Goal: Task Accomplishment & Management: Complete application form

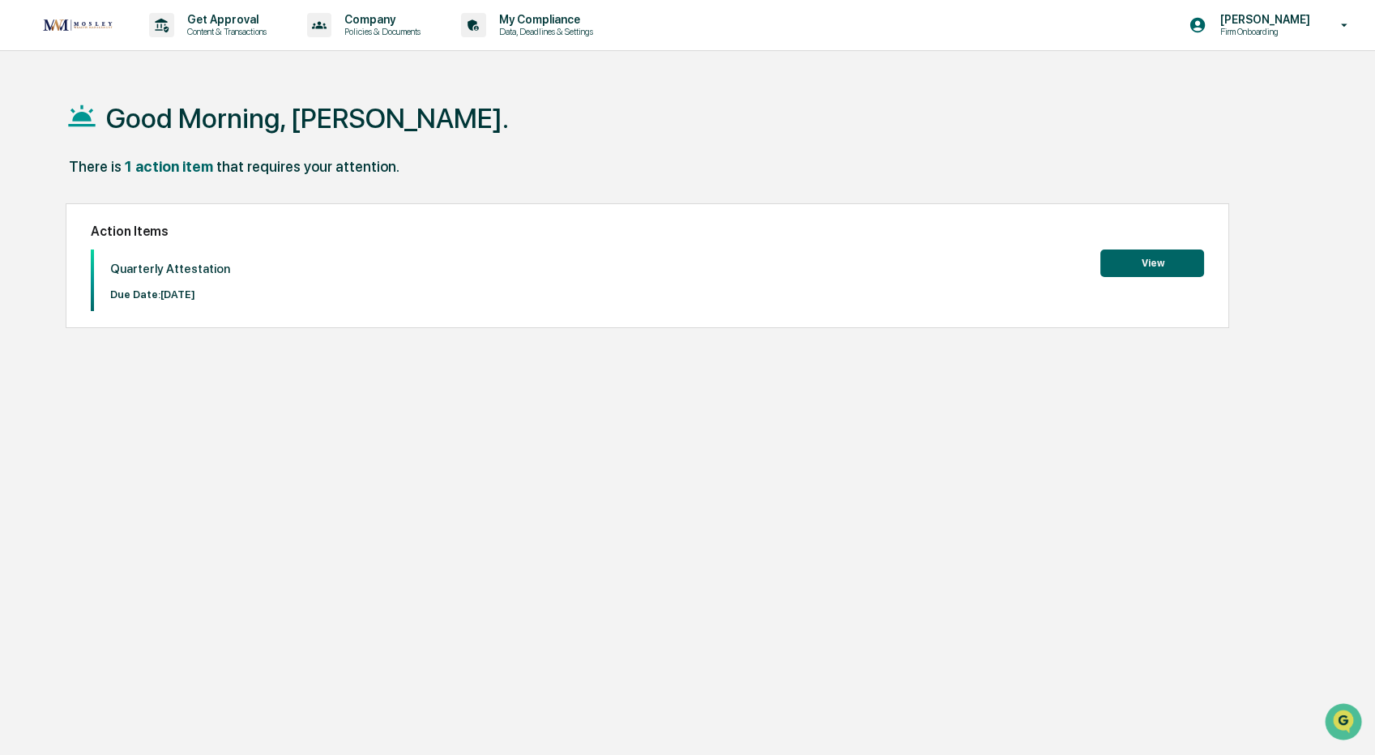
click at [1170, 267] on button "View" at bounding box center [1152, 263] width 104 height 28
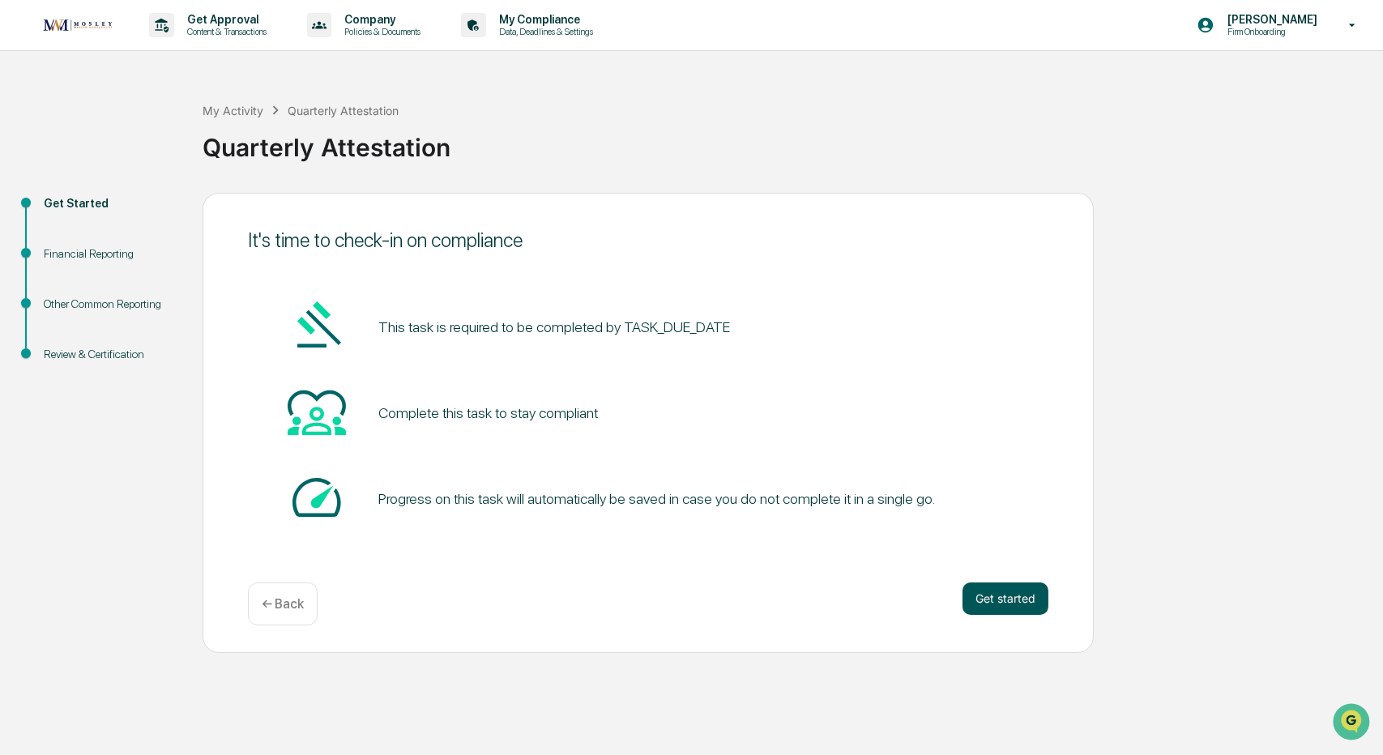
click at [996, 591] on button "Get started" at bounding box center [1005, 598] width 86 height 32
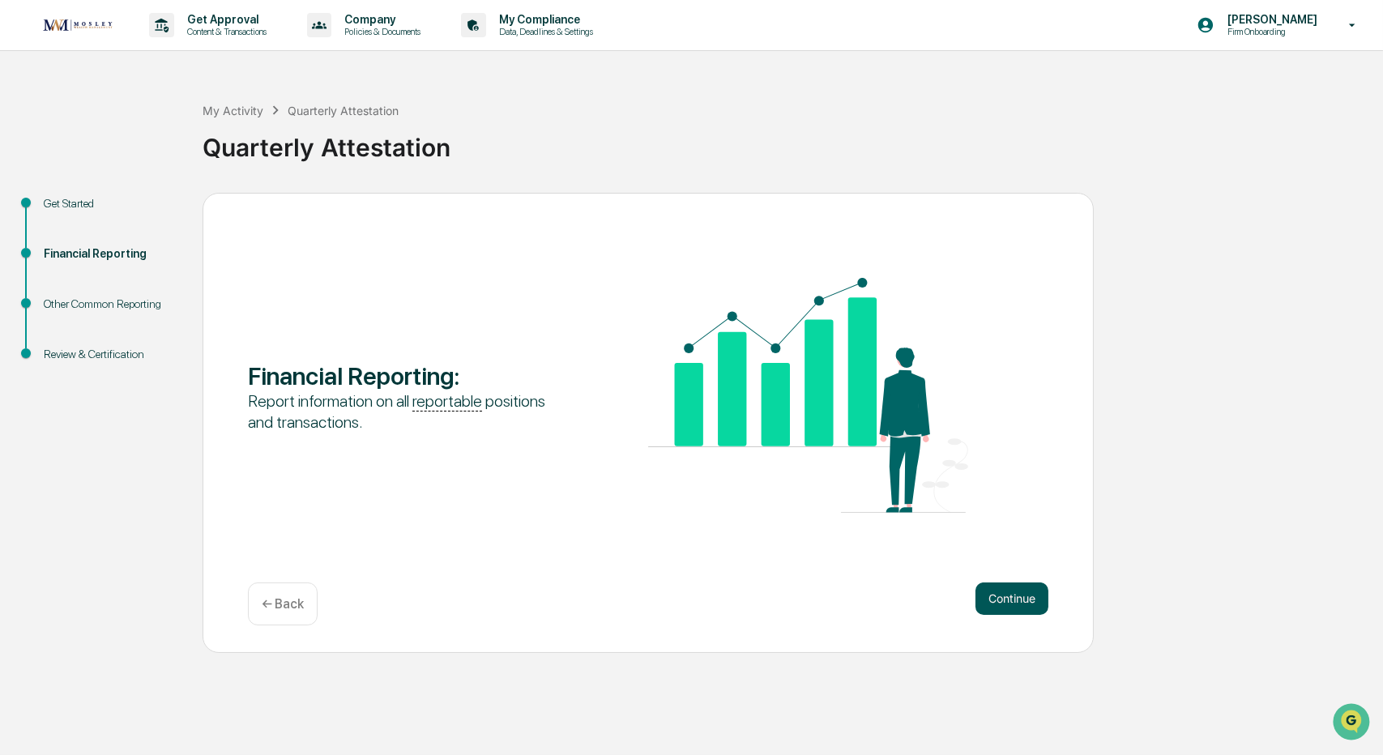
click at [1024, 603] on button "Continue" at bounding box center [1011, 598] width 73 height 32
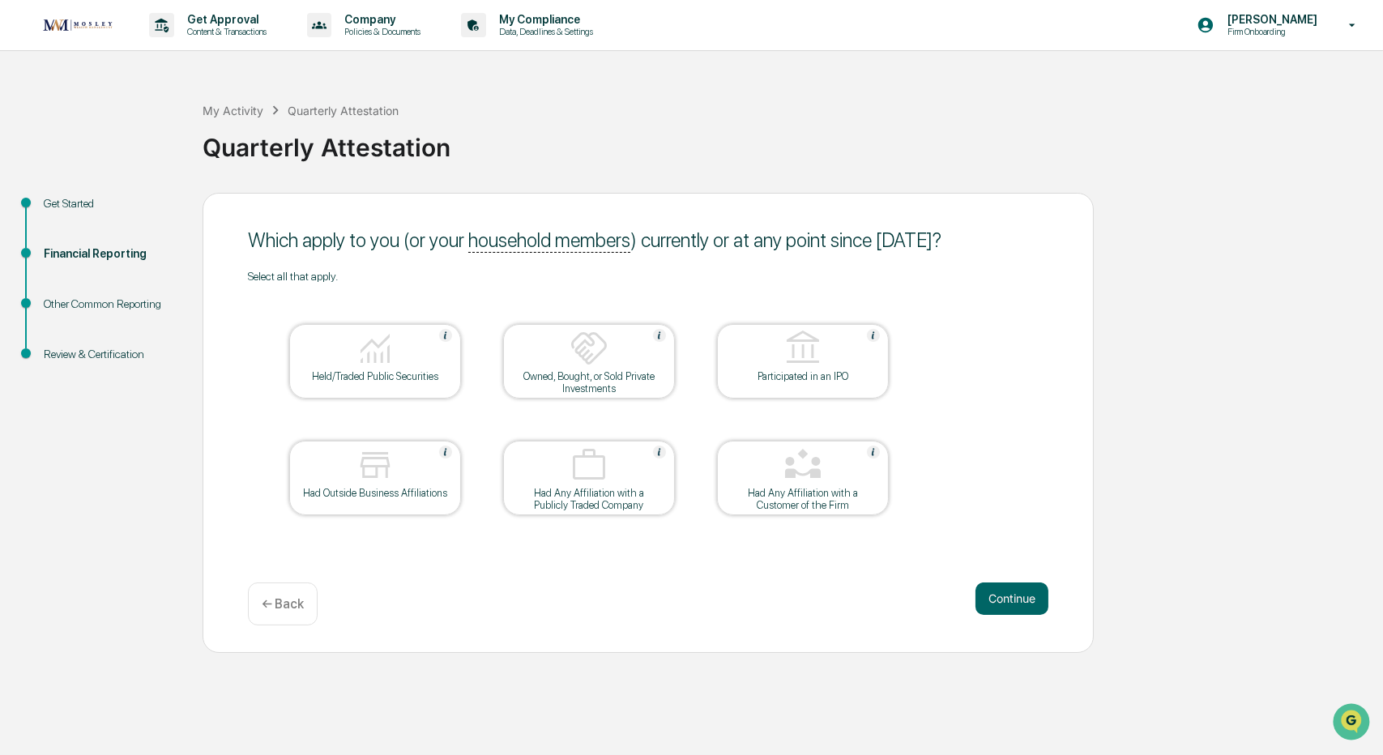
click at [348, 372] on div "Held/Traded Public Securities" at bounding box center [375, 376] width 146 height 12
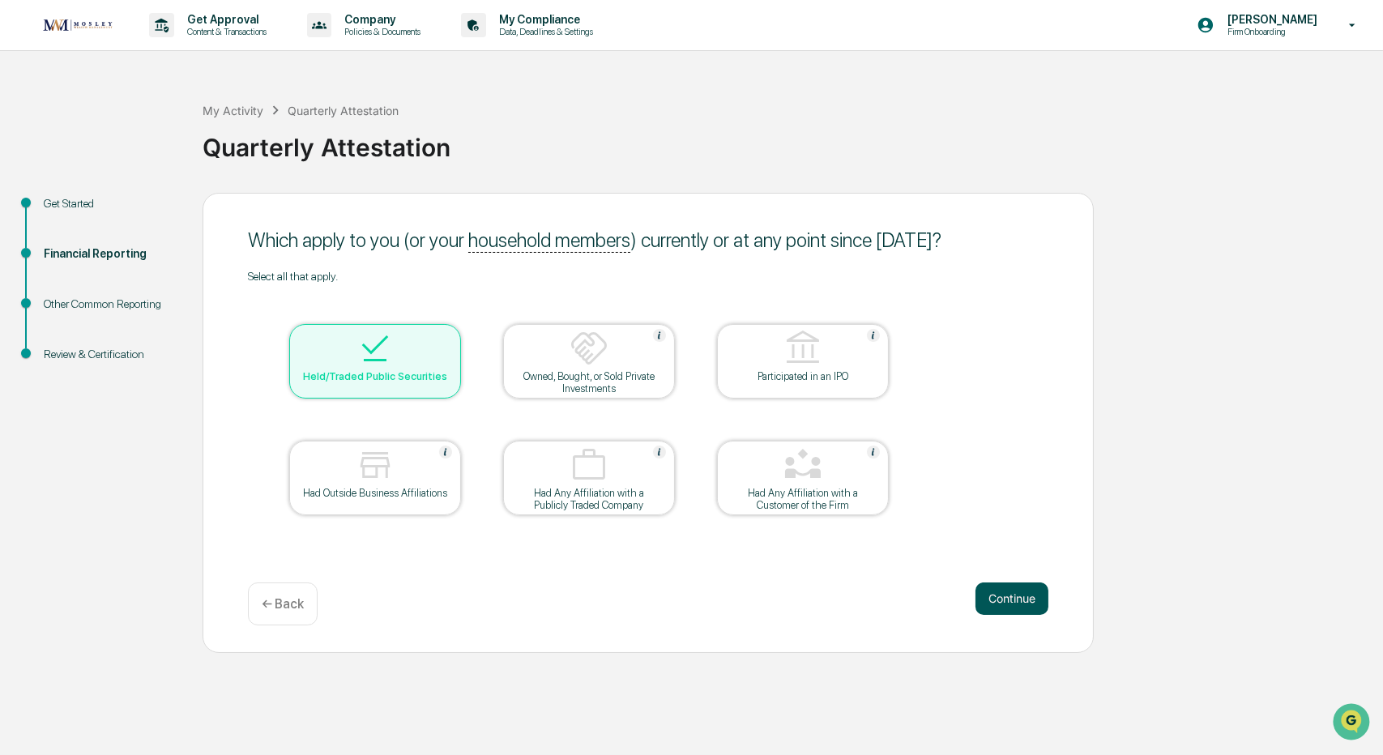
click at [991, 596] on button "Continue" at bounding box center [1011, 598] width 73 height 32
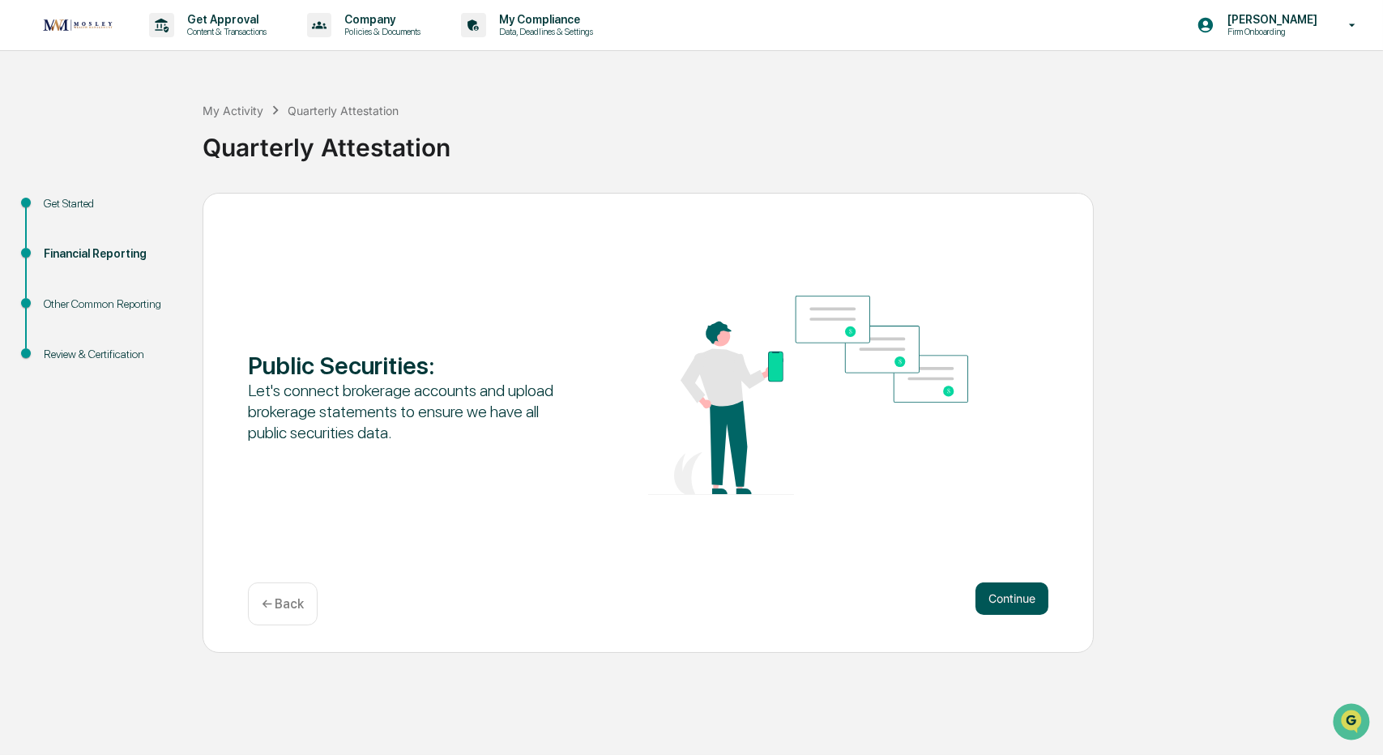
click at [1014, 600] on button "Continue" at bounding box center [1011, 598] width 73 height 32
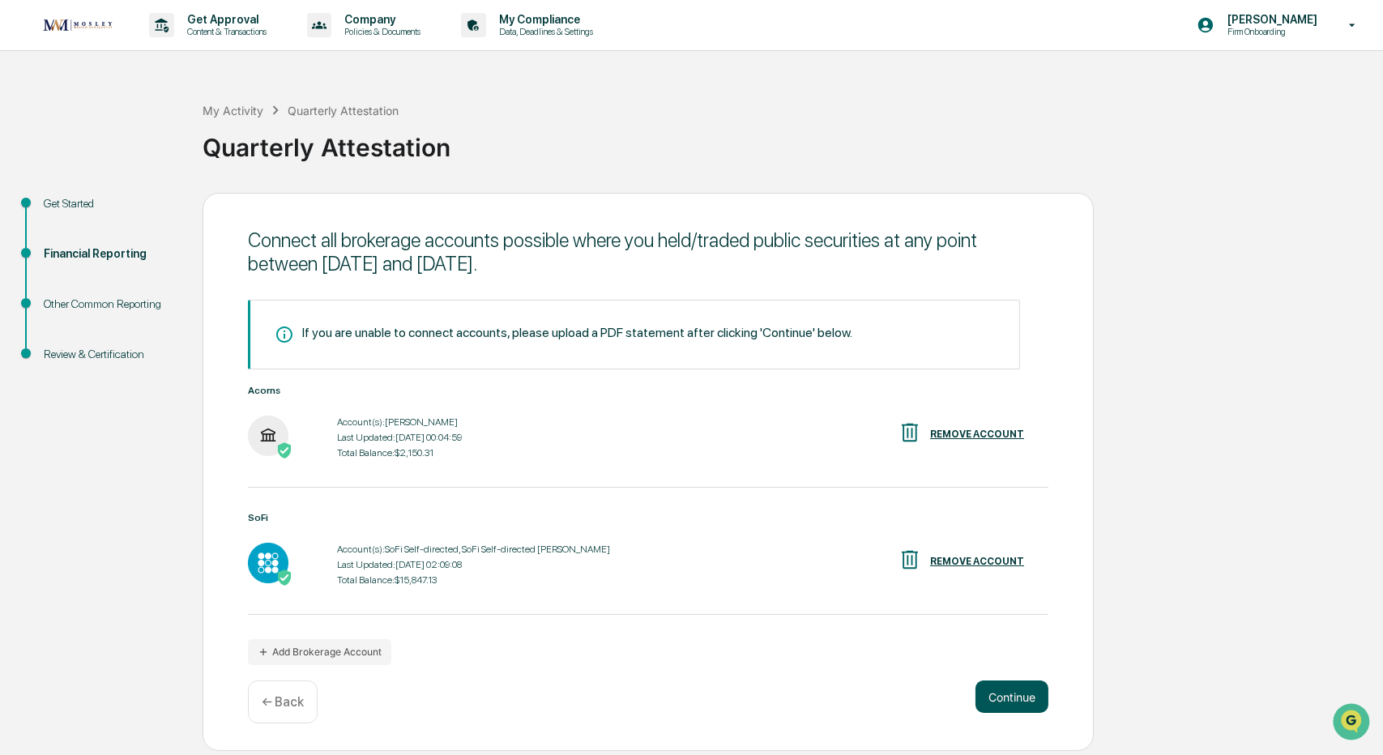
click at [1033, 697] on button "Continue" at bounding box center [1011, 696] width 73 height 32
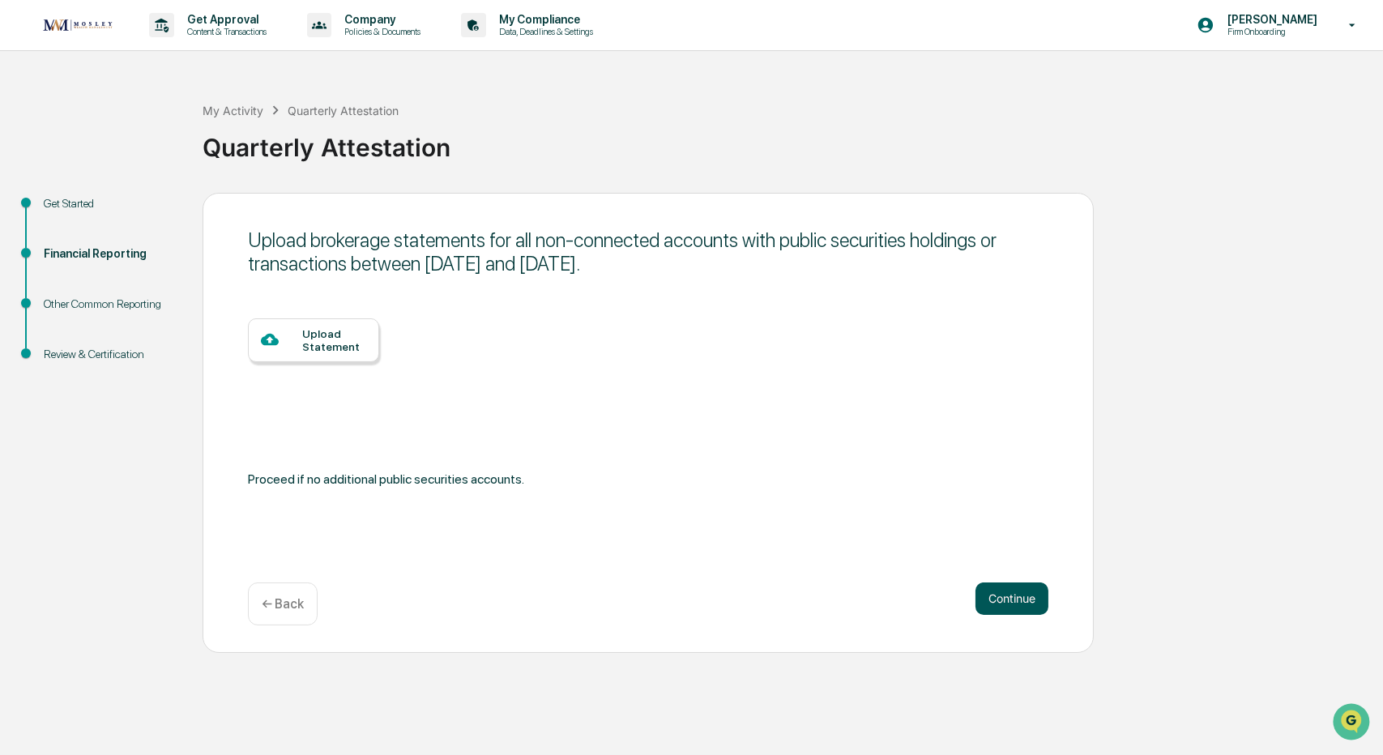
click at [1023, 603] on button "Continue" at bounding box center [1011, 598] width 73 height 32
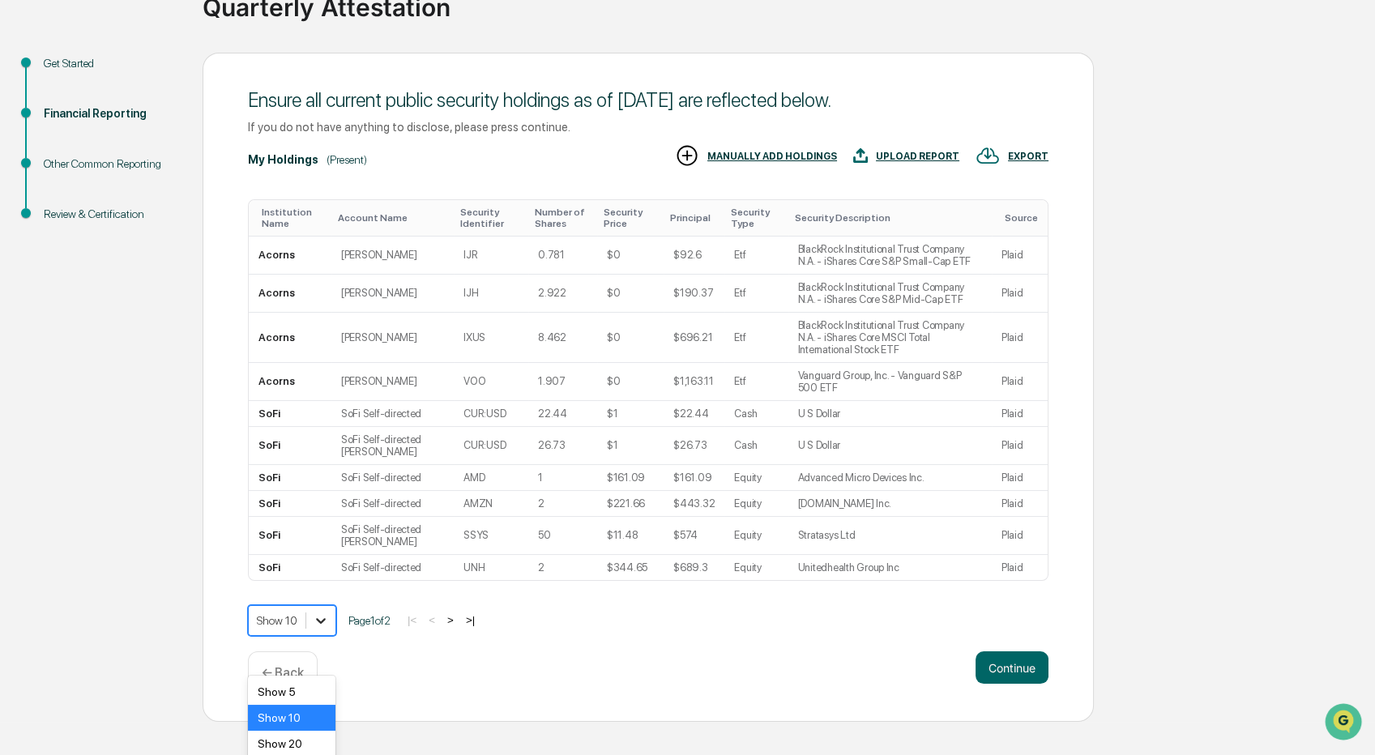
scroll to position [200, 0]
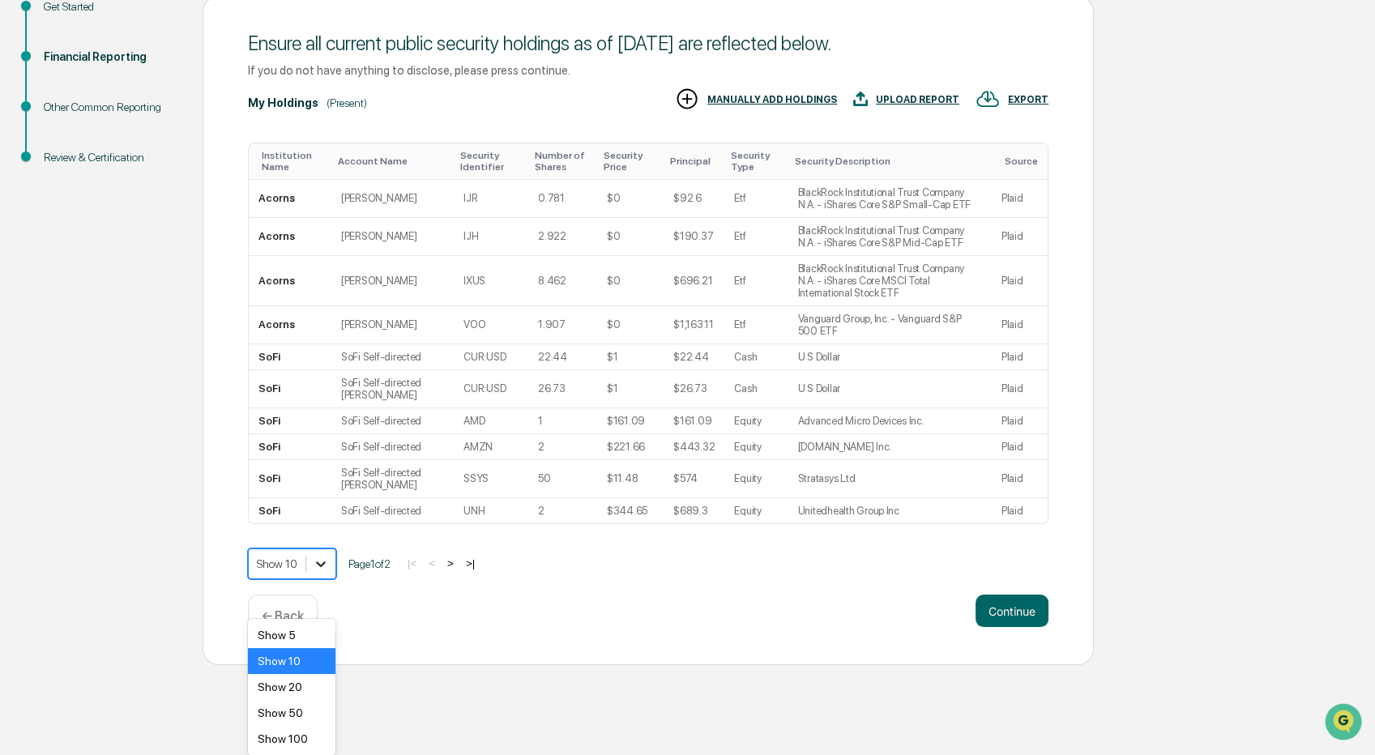
click at [318, 659] on body "Get Approval Content & Transactions Company Policies & Documents My Compliance …" at bounding box center [687, 234] width 1375 height 862
click at [299, 717] on div "Show 50" at bounding box center [291, 713] width 87 height 26
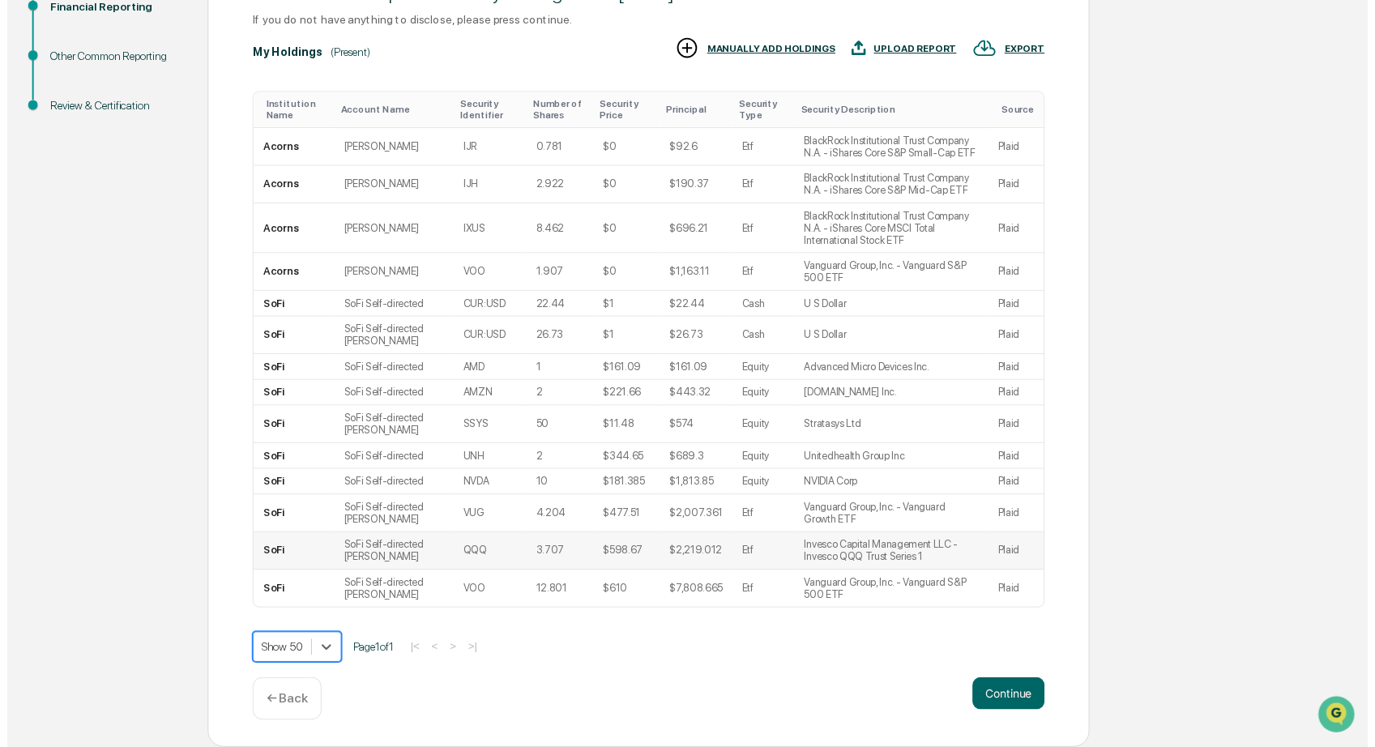
scroll to position [359, 0]
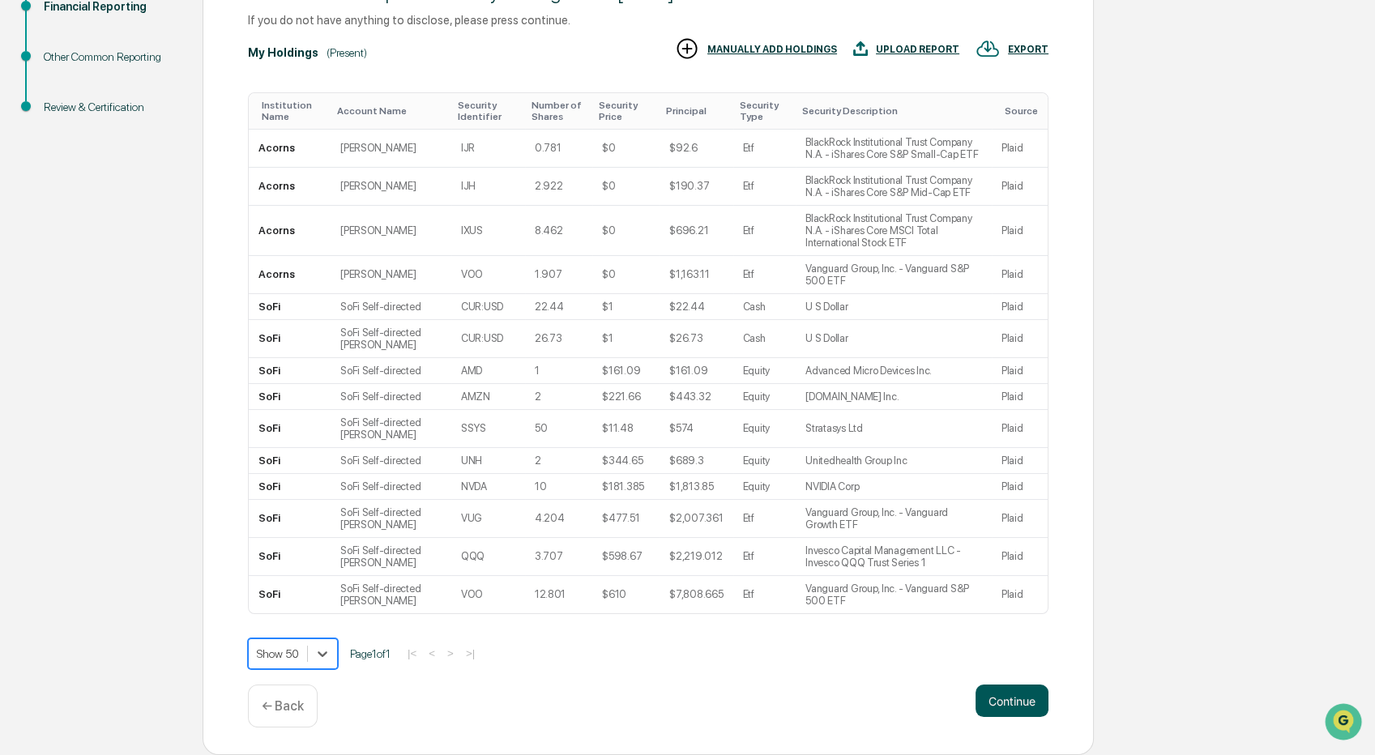
click at [1023, 700] on button "Continue" at bounding box center [1011, 700] width 73 height 32
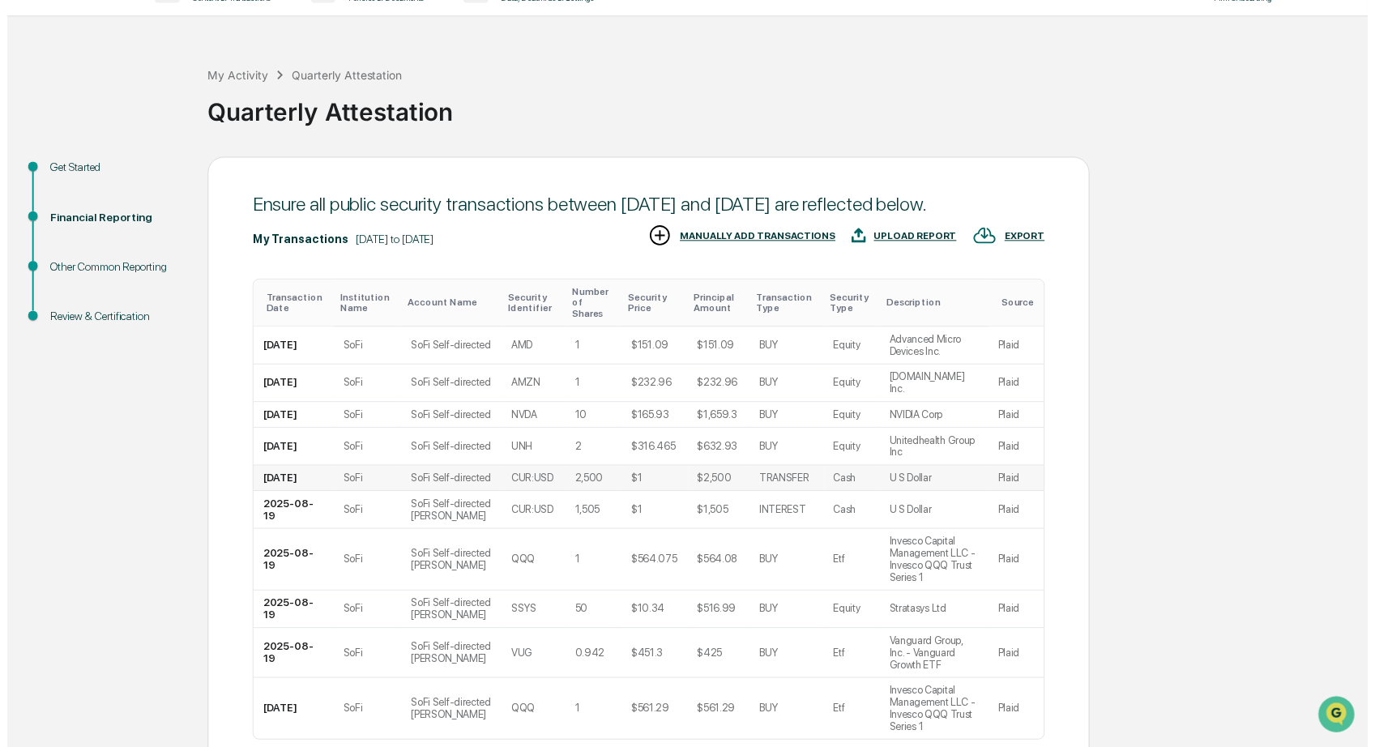
scroll to position [241, 0]
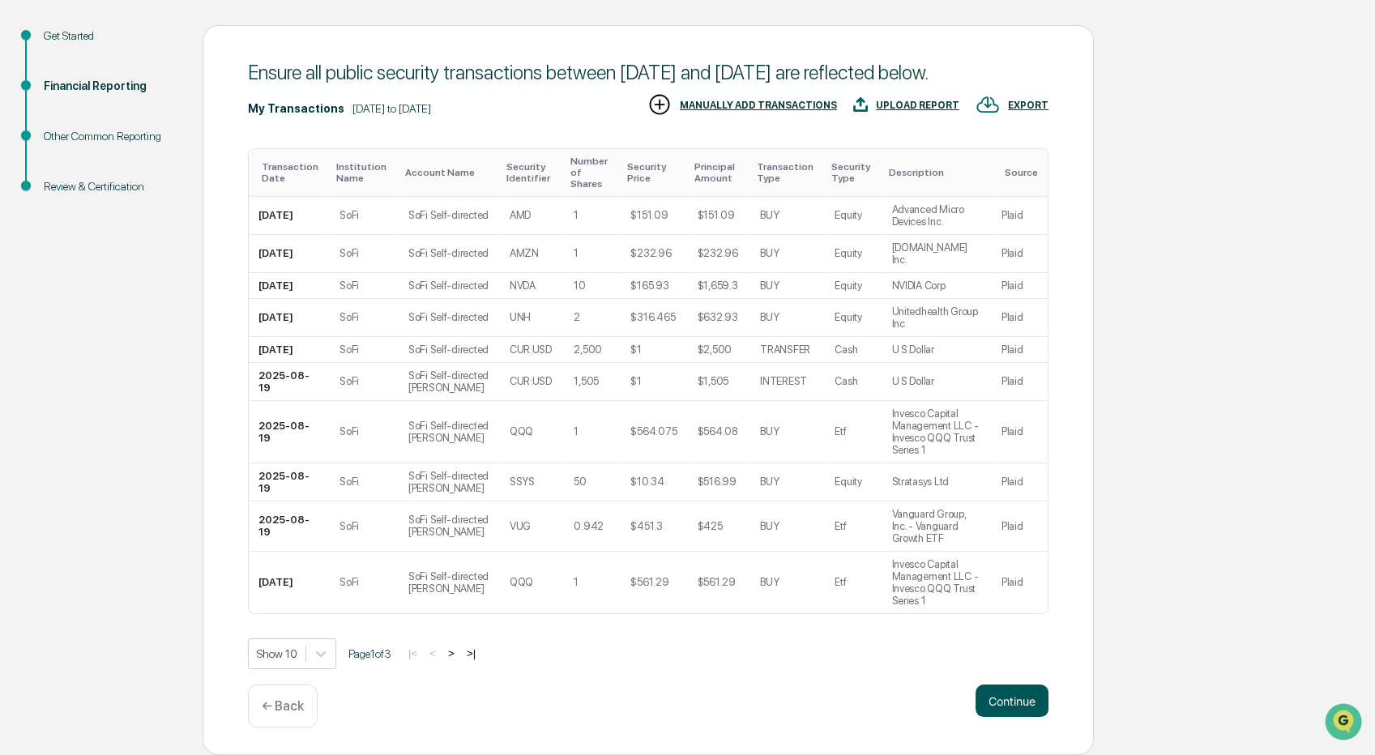
click at [1011, 695] on button "Continue" at bounding box center [1011, 700] width 73 height 32
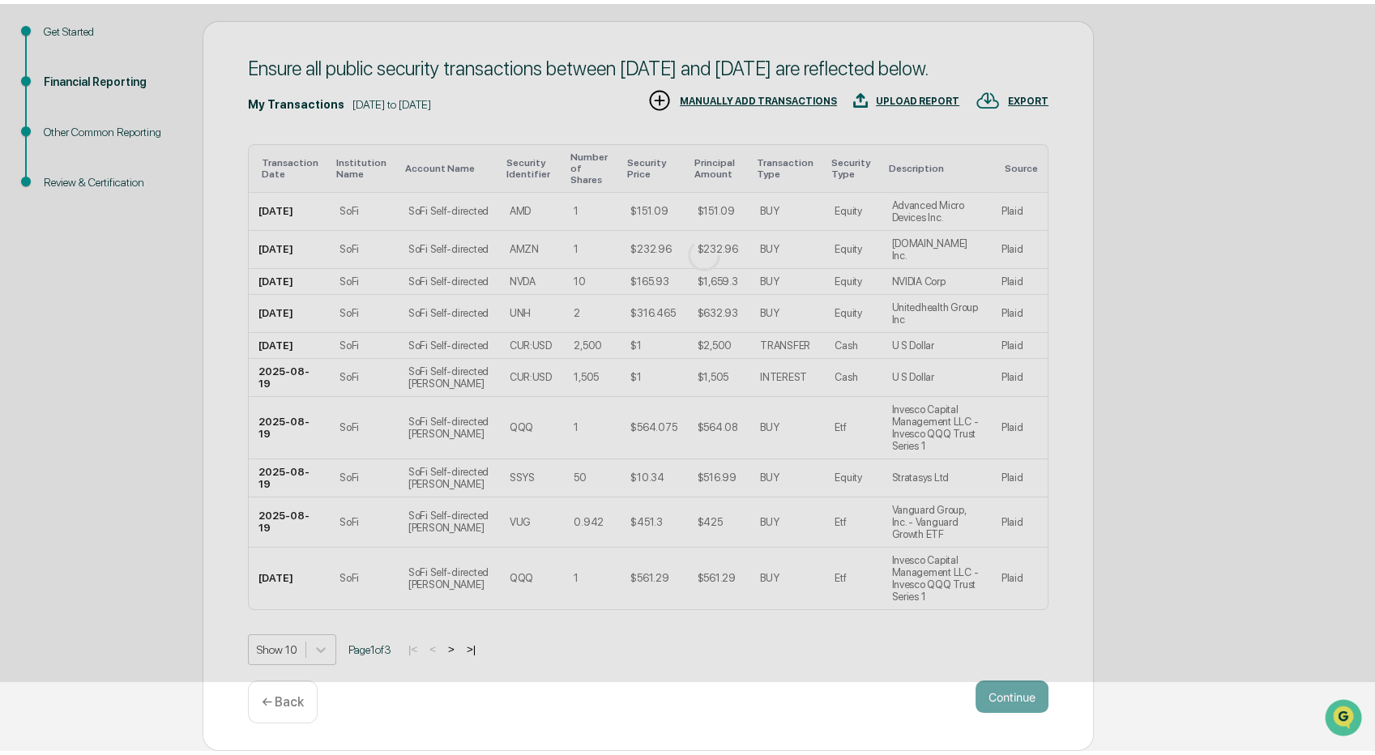
scroll to position [0, 0]
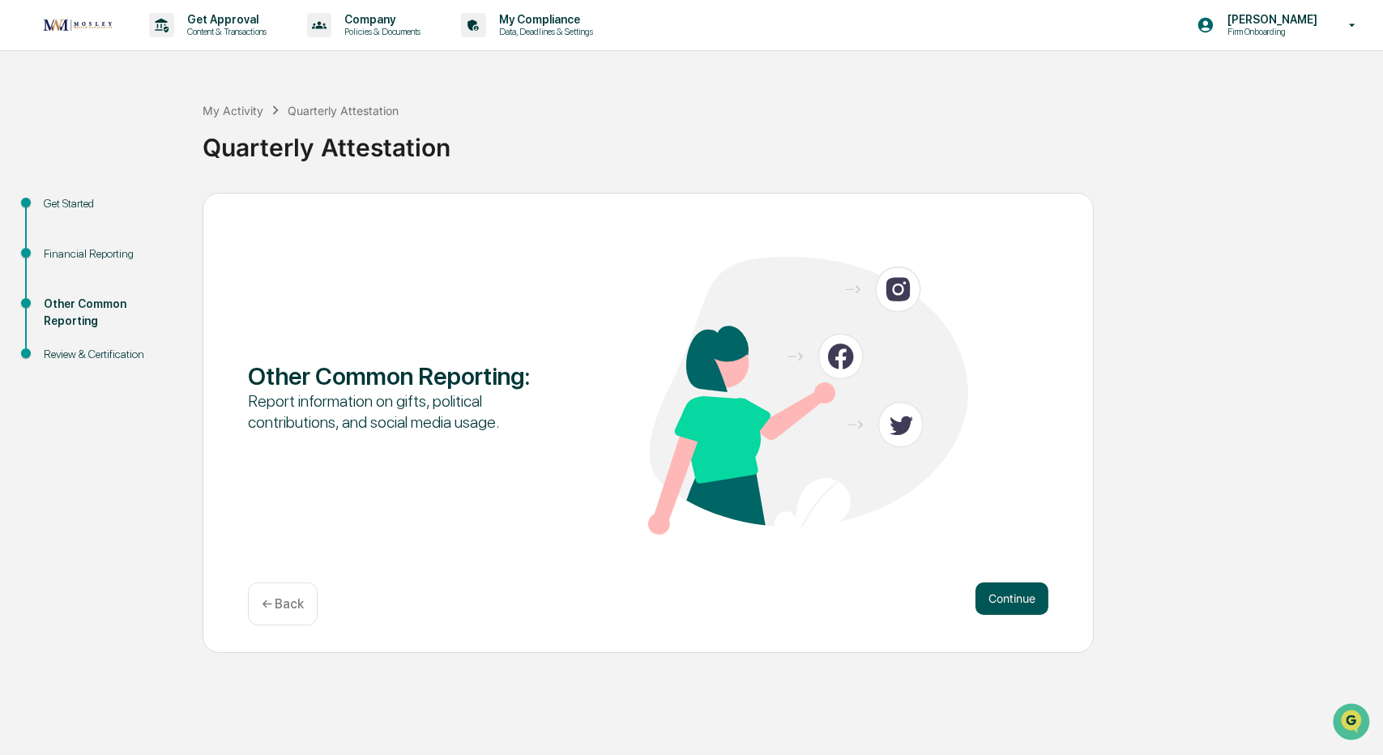
click at [1021, 591] on button "Continue" at bounding box center [1011, 598] width 73 height 32
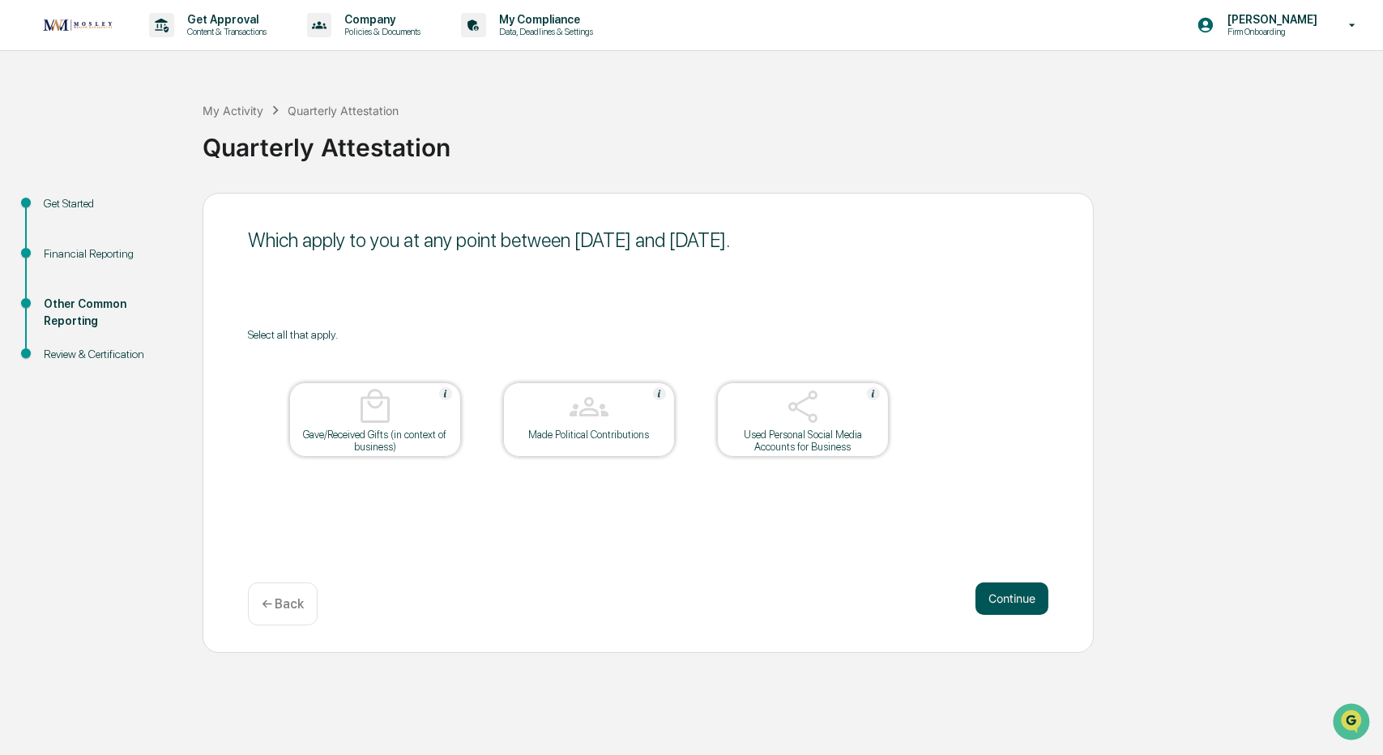
click at [1025, 606] on button "Continue" at bounding box center [1011, 598] width 73 height 32
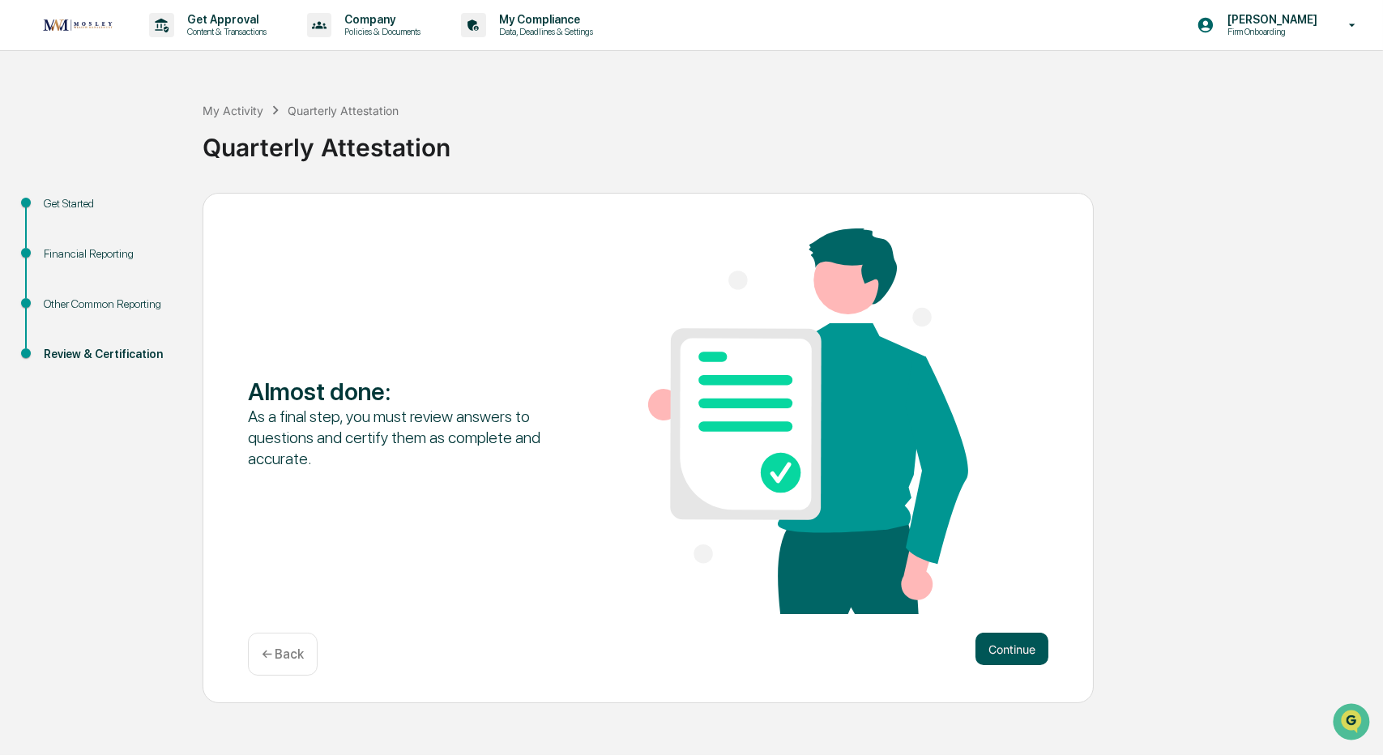
click at [1029, 648] on button "Continue" at bounding box center [1011, 649] width 73 height 32
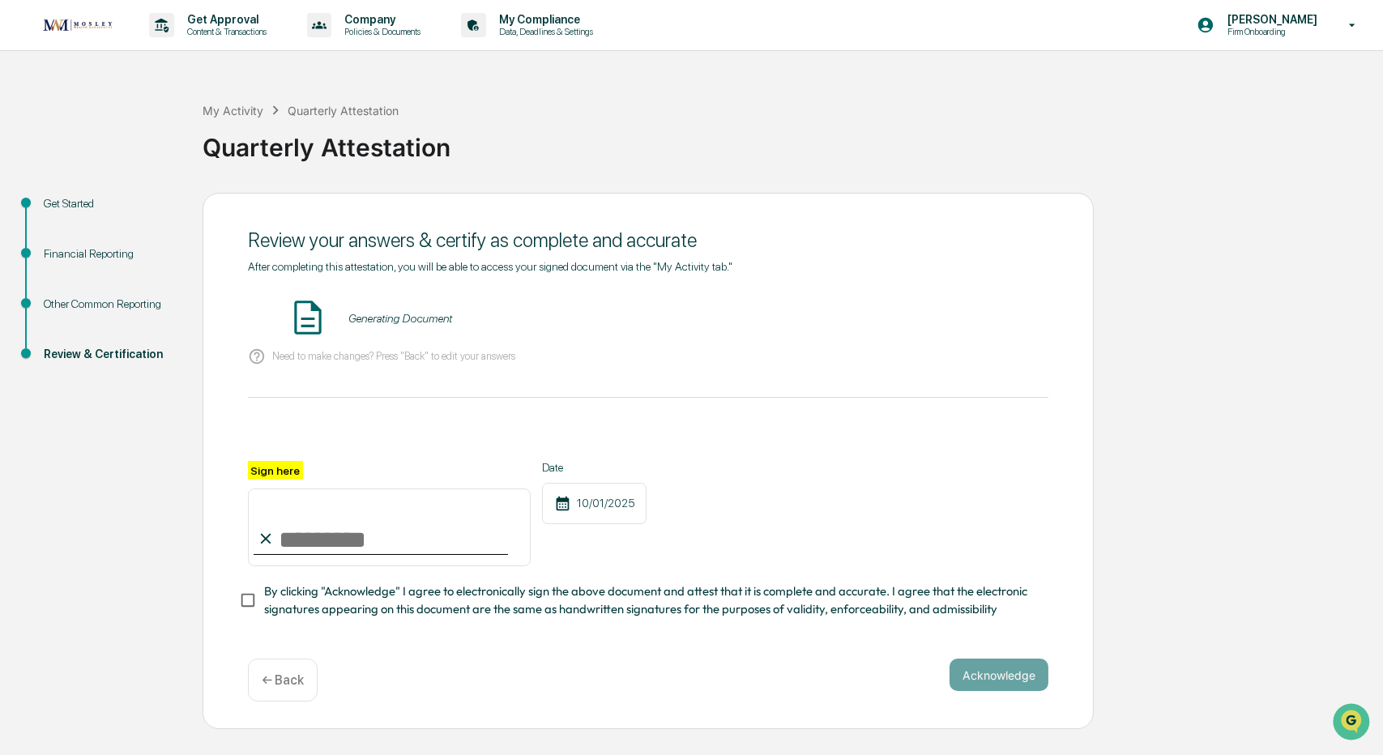
click at [352, 508] on input "Sign here" at bounding box center [389, 527] width 283 height 78
type input "**********"
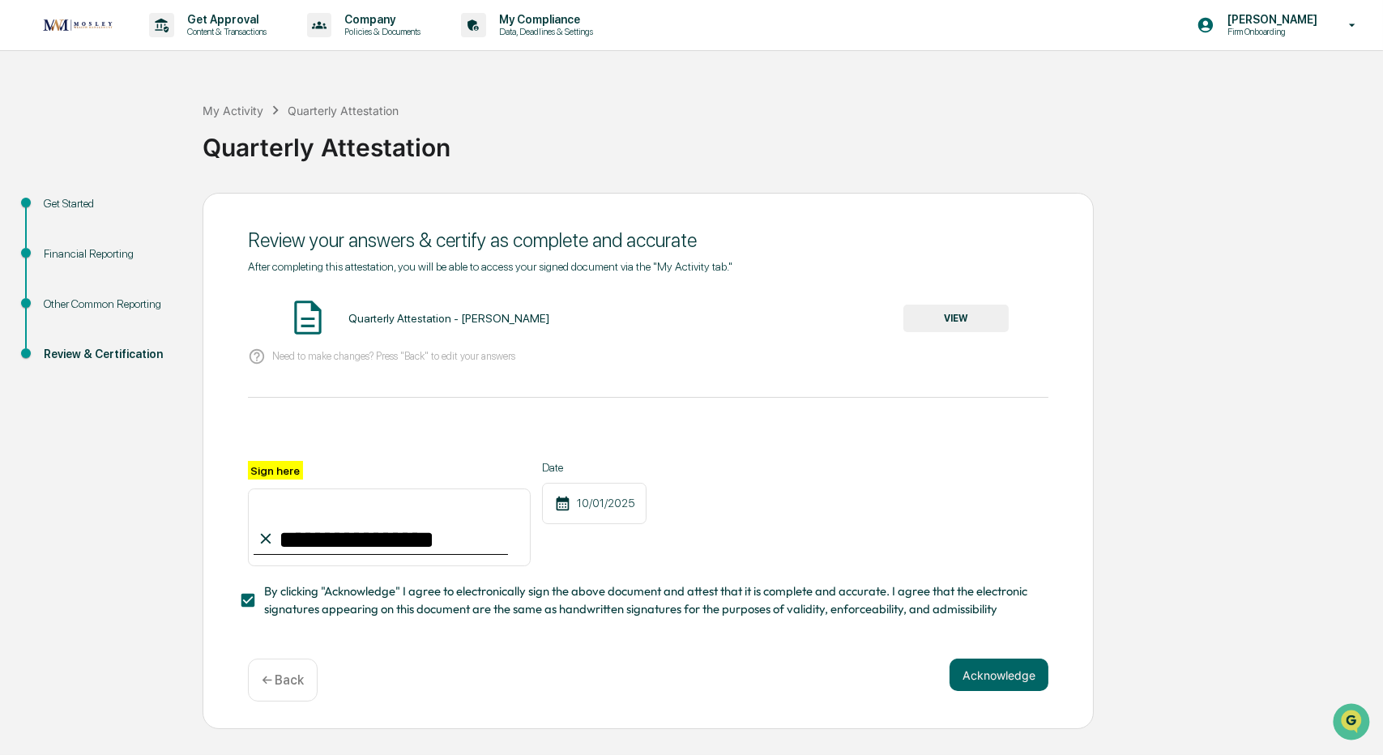
click at [1005, 672] on button "Acknowledge" at bounding box center [998, 675] width 99 height 32
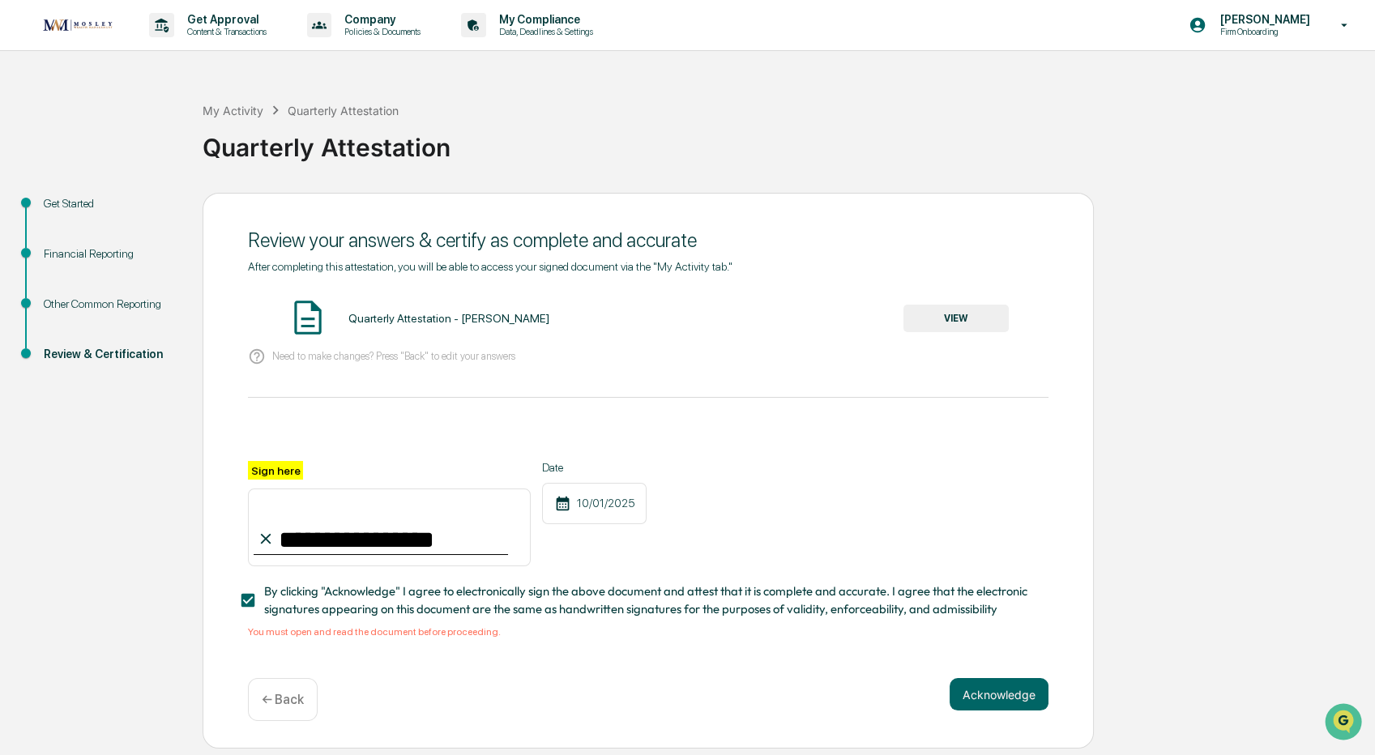
click at [985, 313] on button "VIEW" at bounding box center [955, 319] width 105 height 28
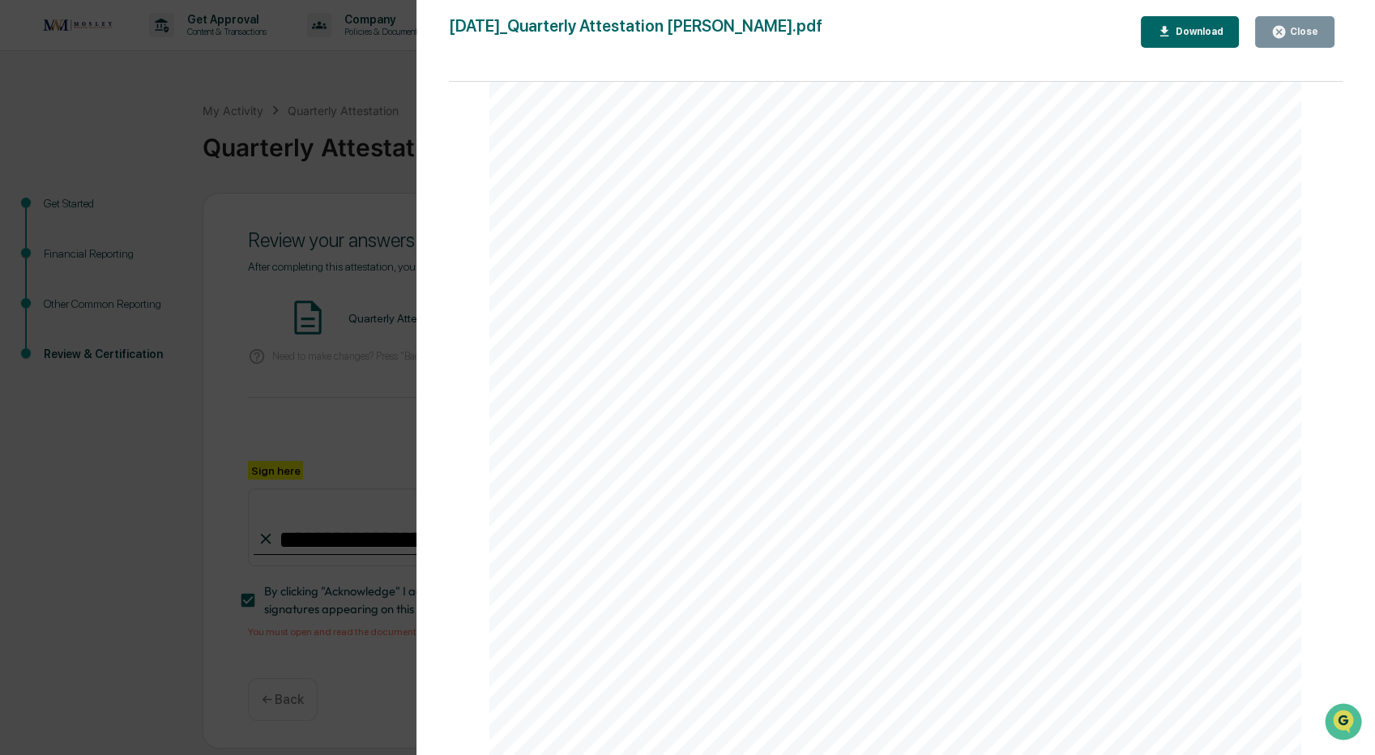
scroll to position [486, 0]
click at [1295, 24] on div "Close" at bounding box center [1294, 31] width 47 height 15
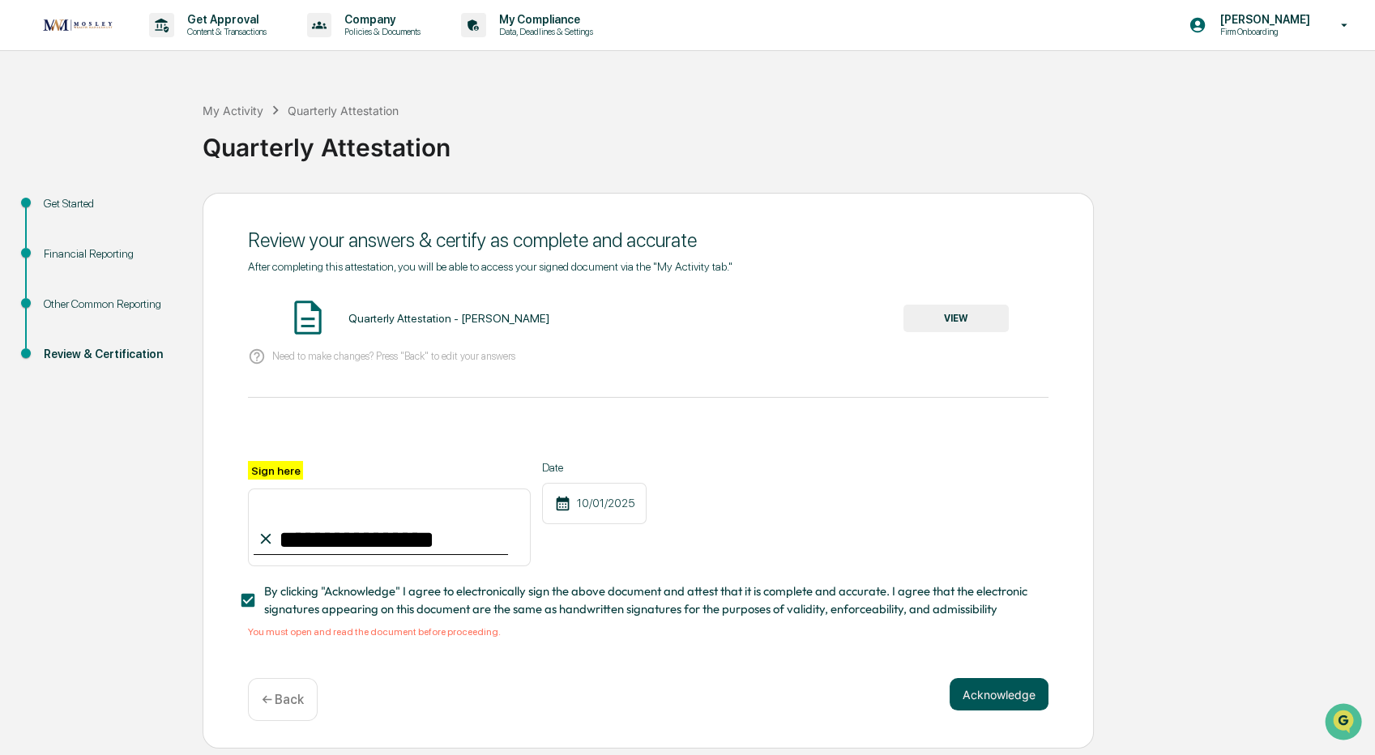
click at [980, 701] on button "Acknowledge" at bounding box center [998, 694] width 99 height 32
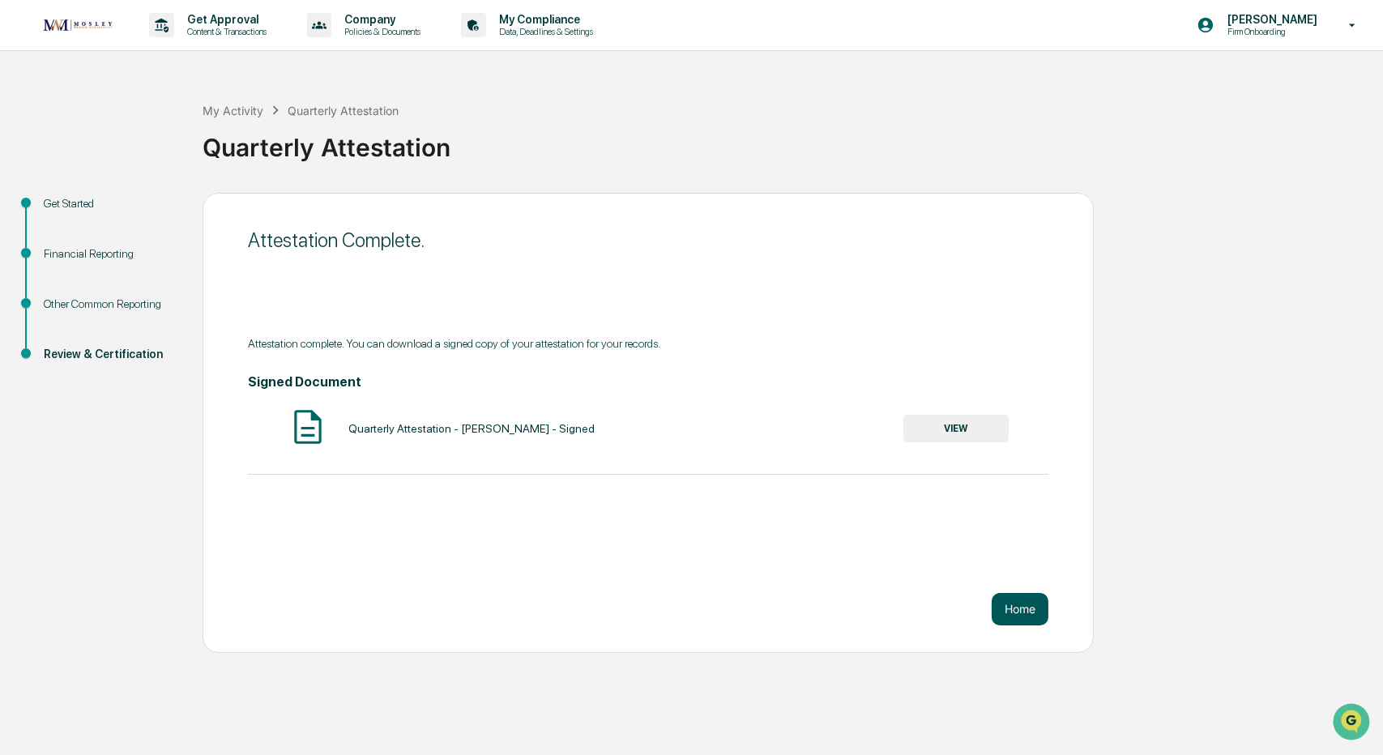
click at [1040, 610] on button "Home" at bounding box center [1019, 609] width 57 height 32
